Goal: Information Seeking & Learning: Learn about a topic

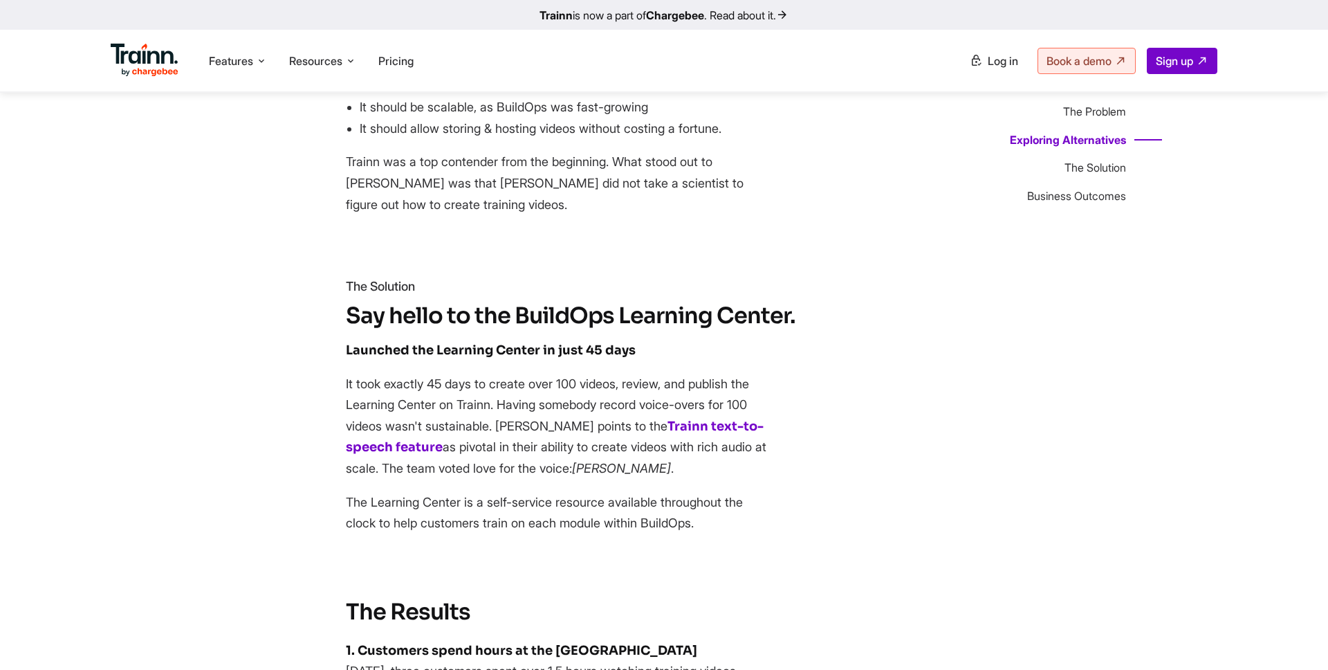
click at [463, 374] on p "It took exactly 45 days to create over 100 videos, review, and publish the Lear…" at bounding box center [560, 427] width 429 height 106
click at [368, 374] on p "It took exactly 45 days to create over 100 videos, review, and publish the Lear…" at bounding box center [560, 427] width 429 height 106
click at [435, 374] on p "It took exactly 45 days to create over 100 videos, review, and publish the Lear…" at bounding box center [560, 427] width 429 height 106
click at [499, 374] on p "It took exactly 45 days to create over 100 videos, review, and publish the Lear…" at bounding box center [560, 427] width 429 height 106
click at [551, 374] on p "It took exactly 45 days to create over 100 videos, review, and publish the Lear…" at bounding box center [560, 427] width 429 height 106
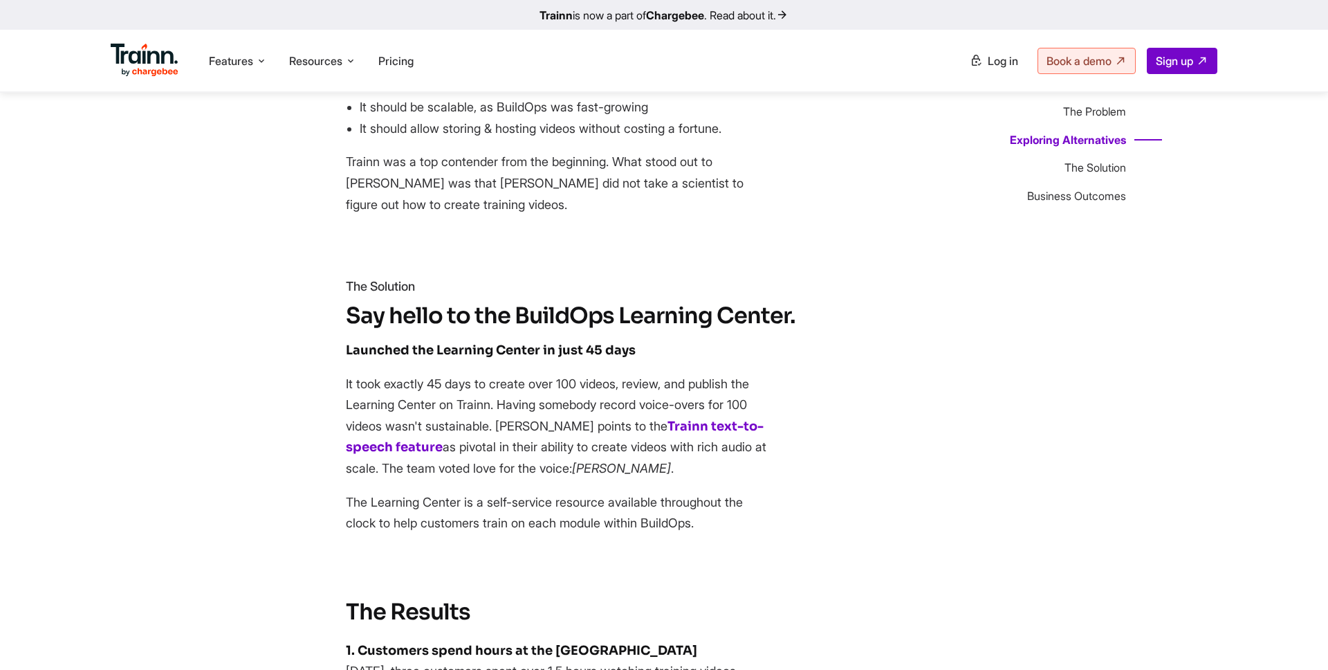
click at [579, 374] on p "It took exactly 45 days to create over 100 videos, review, and publish the Lear…" at bounding box center [560, 427] width 429 height 106
click at [608, 374] on p "It took exactly 45 days to create over 100 videos, review, and publish the Lear…" at bounding box center [560, 427] width 429 height 106
drag, startPoint x: 346, startPoint y: 341, endPoint x: 625, endPoint y: 341, distance: 278.8
click at [625, 374] on p "It took exactly 45 days to create over 100 videos, review, and publish the Lear…" at bounding box center [560, 427] width 429 height 106
copy p "It took exactly 45 days to create over 100 videos"
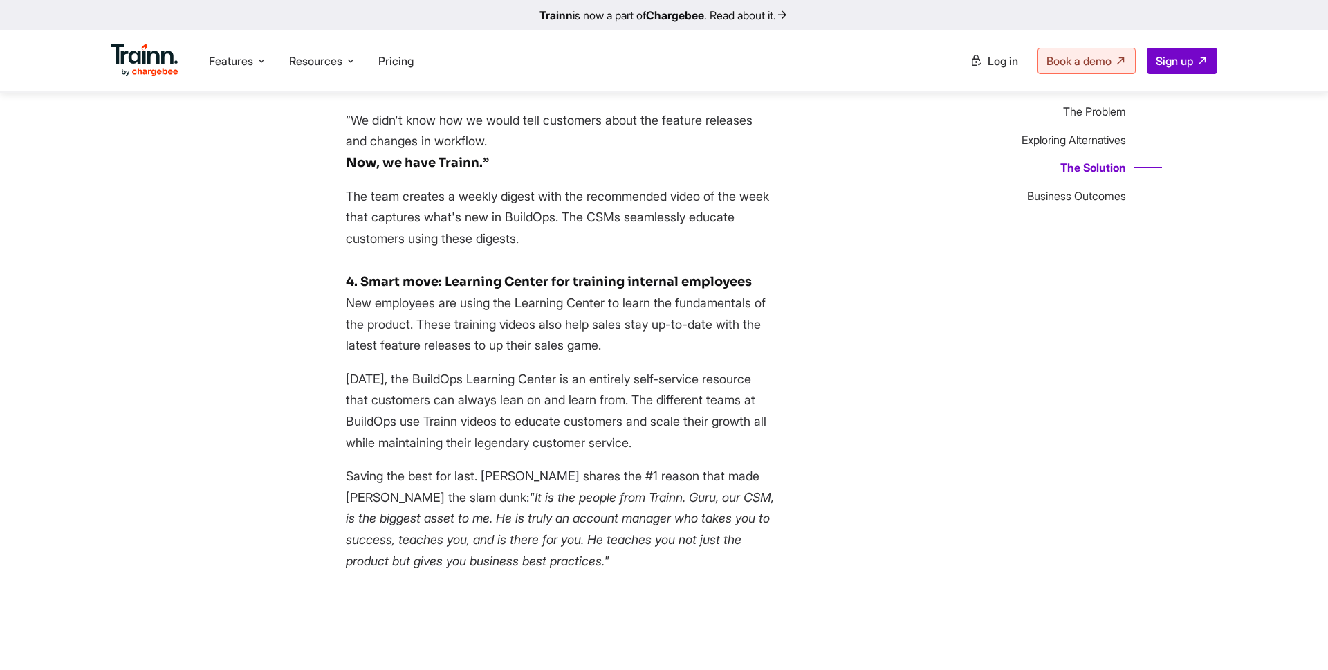
scroll to position [3778, 0]
